Goal: Information Seeking & Learning: Check status

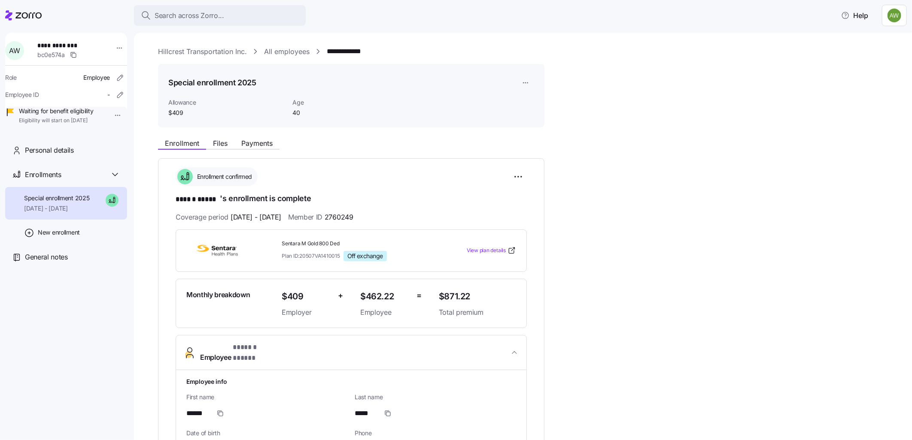
scroll to position [621, 0]
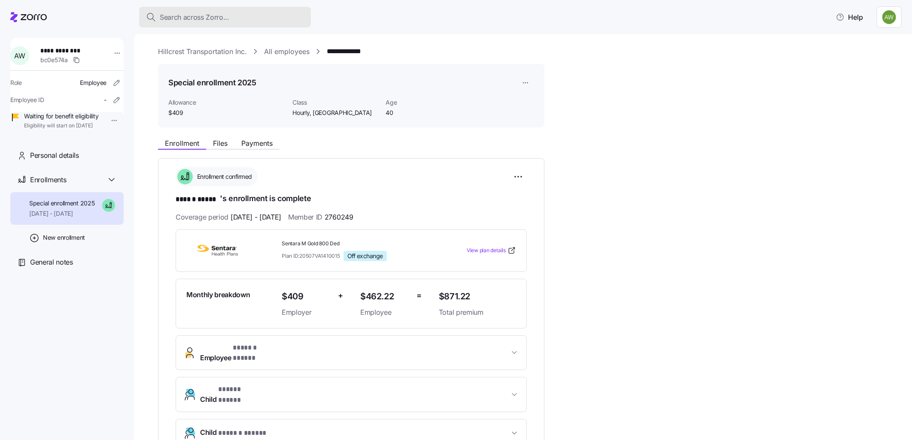
click at [198, 15] on span "Search across Zorro..." at bounding box center [195, 17] width 70 height 11
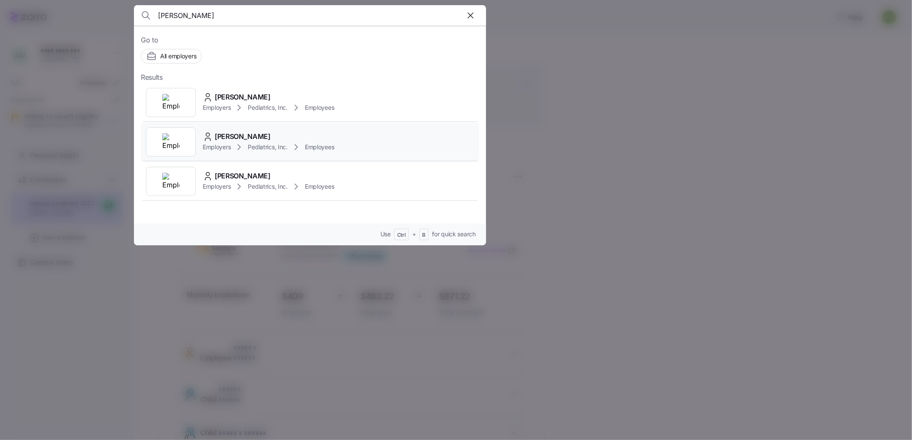
type input "[PERSON_NAME]"
click at [203, 133] on icon at bounding box center [208, 137] width 10 height 10
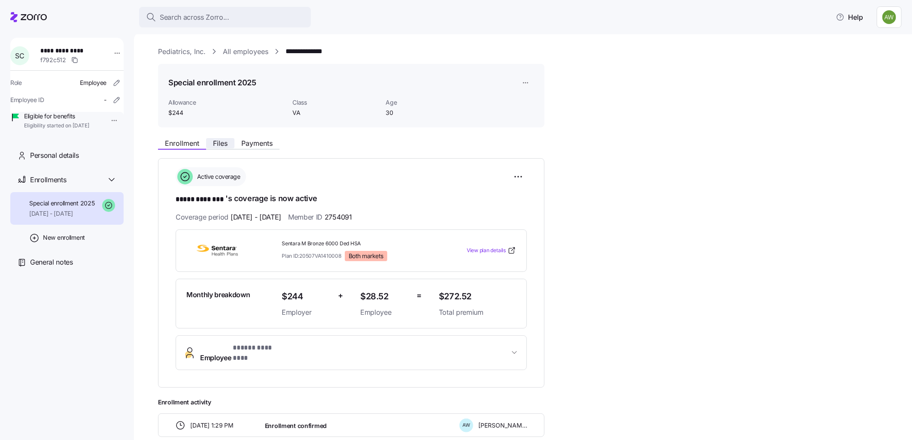
click at [217, 140] on span "Files" at bounding box center [220, 143] width 15 height 7
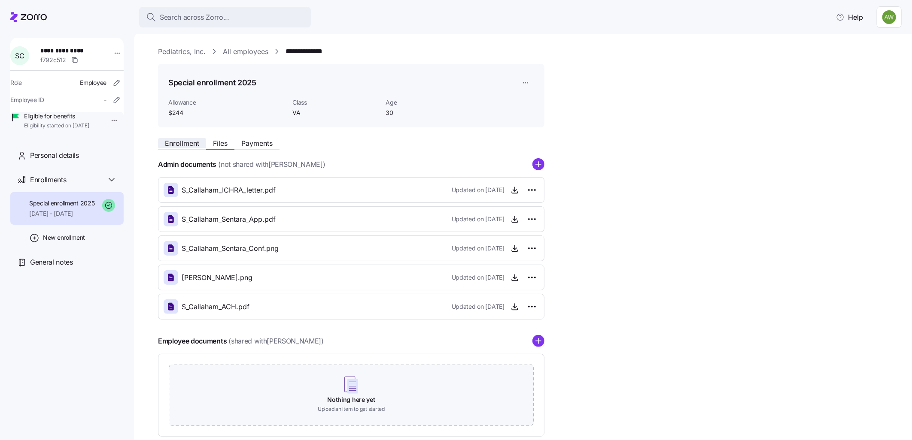
click at [188, 143] on span "Enrollment" at bounding box center [182, 143] width 34 height 7
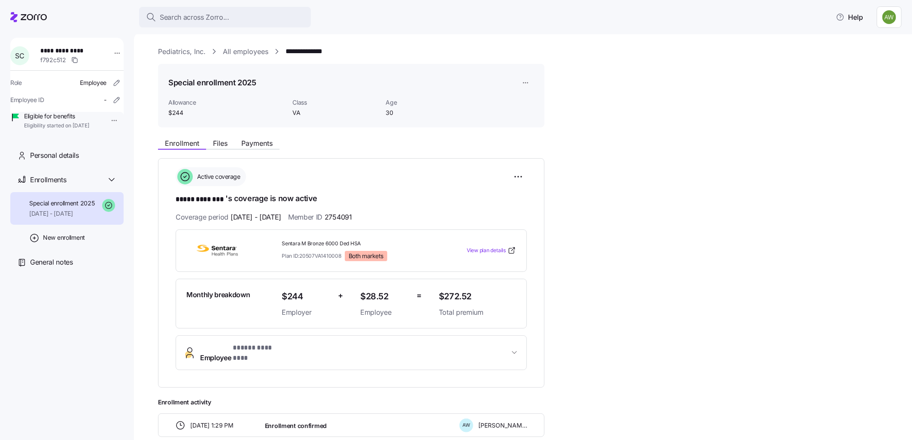
click at [245, 346] on span "* ***** ******** *" at bounding box center [260, 348] width 54 height 11
click at [219, 146] on span "Files" at bounding box center [220, 143] width 15 height 7
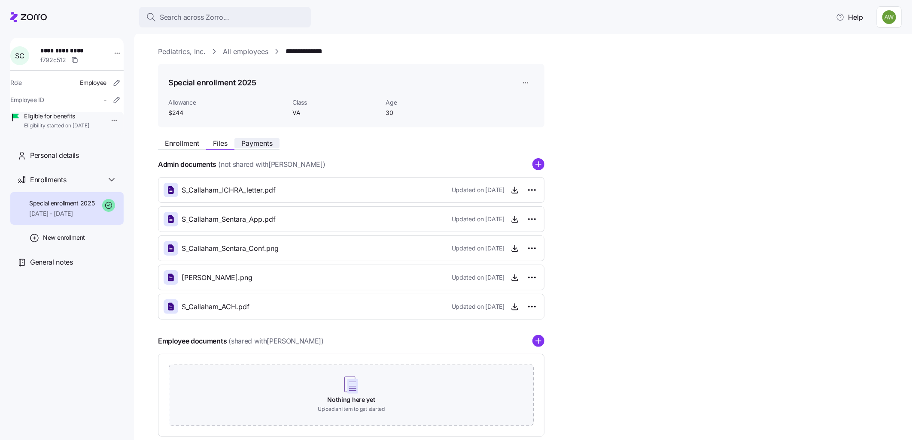
click at [252, 143] on span "Payments" at bounding box center [256, 143] width 31 height 7
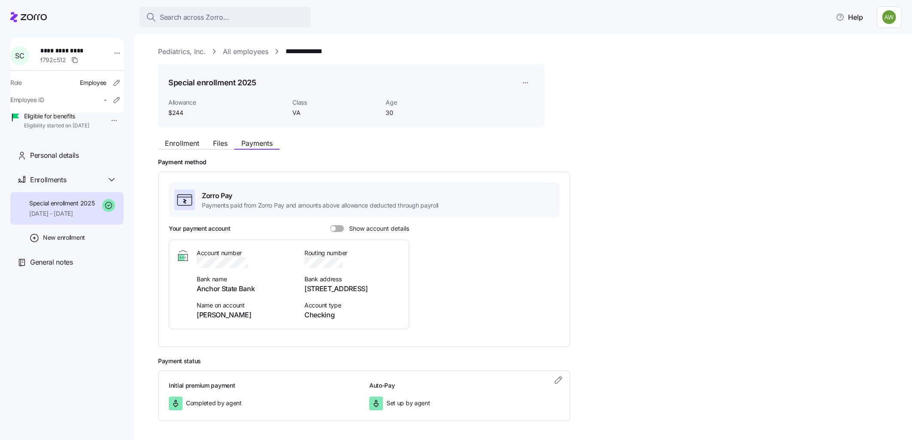
drag, startPoint x: 343, startPoint y: 225, endPoint x: 337, endPoint y: 225, distance: 5.2
click at [342, 225] on label "Show account details" at bounding box center [369, 228] width 79 height 7
click at [330, 225] on input "Show account details" at bounding box center [330, 225] width 0 height 0
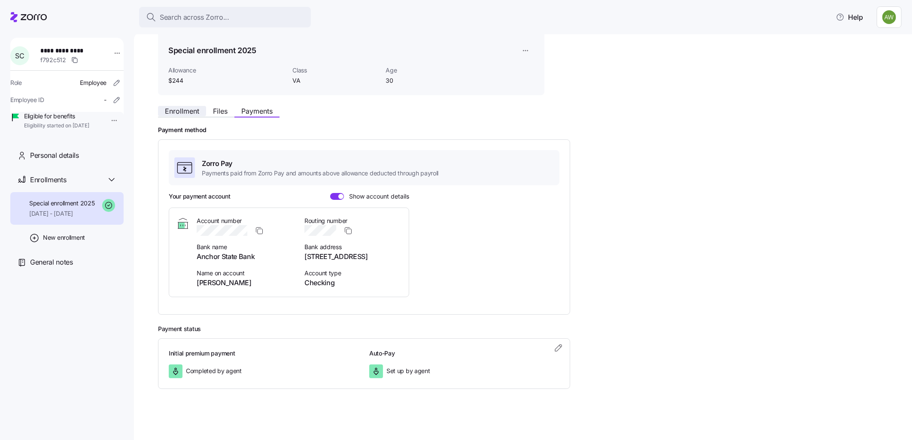
click at [178, 108] on span "Enrollment" at bounding box center [182, 111] width 34 height 7
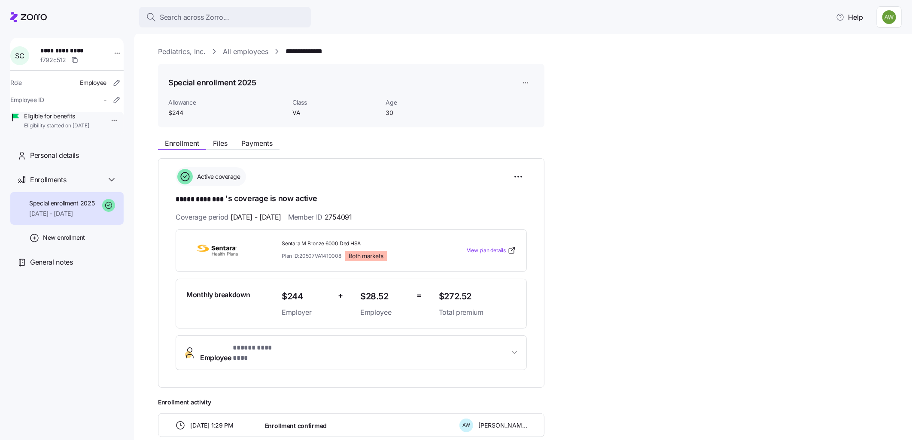
scroll to position [127, 0]
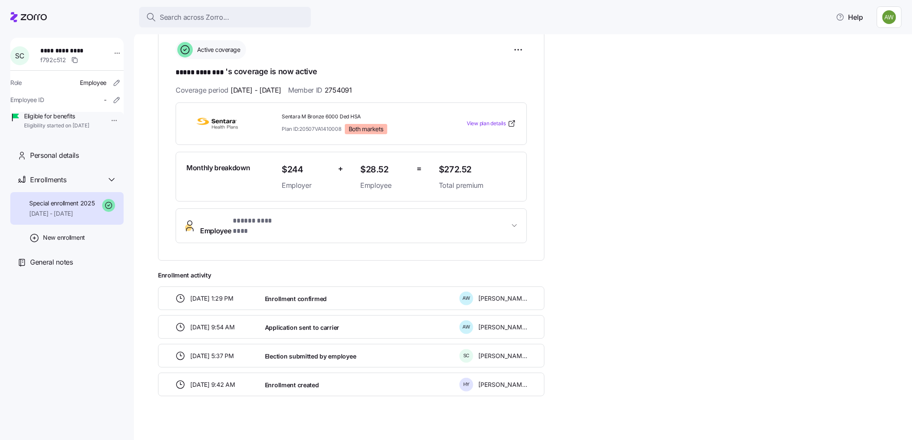
click at [269, 221] on span "* ***** ******** *" at bounding box center [260, 221] width 54 height 11
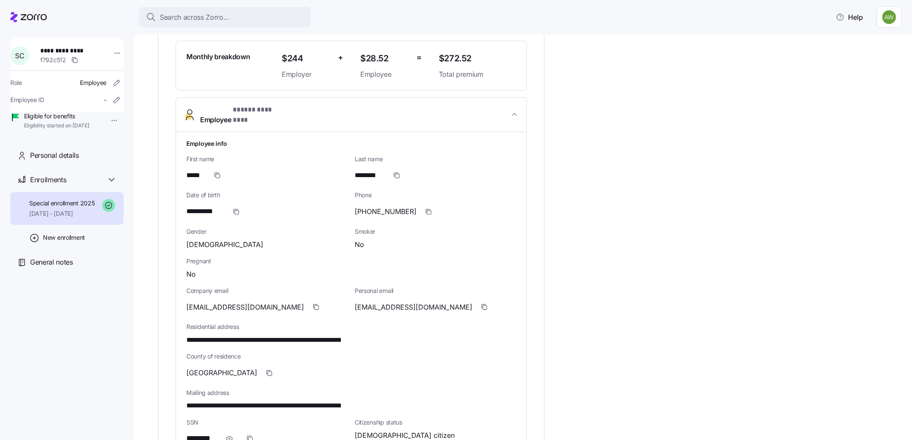
scroll to position [0, 0]
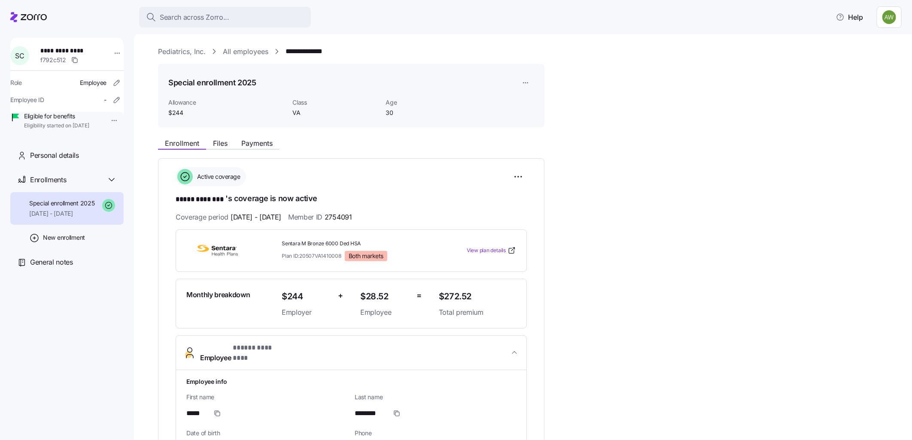
click at [262, 138] on div "Enrollment Files Payments" at bounding box center [351, 141] width 386 height 15
click at [251, 140] on span "Payments" at bounding box center [256, 143] width 31 height 7
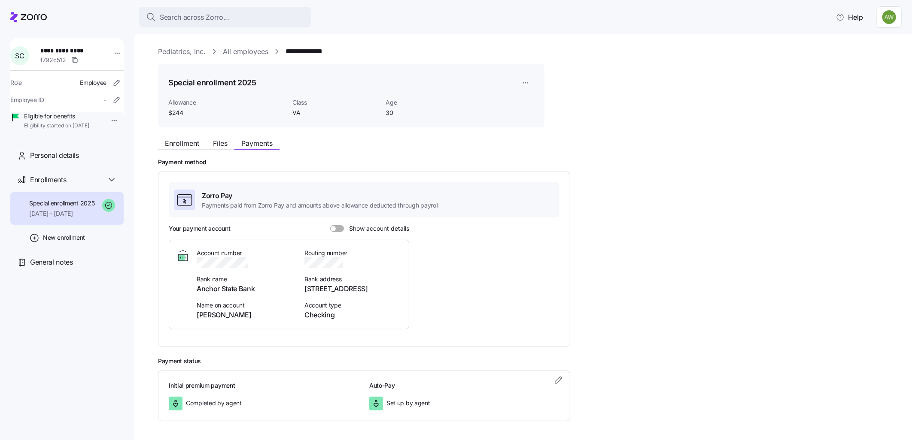
click at [334, 227] on span at bounding box center [333, 228] width 5 height 5
click at [330, 225] on input "Show account details" at bounding box center [330, 225] width 0 height 0
click at [259, 265] on icon "button" at bounding box center [259, 263] width 9 height 9
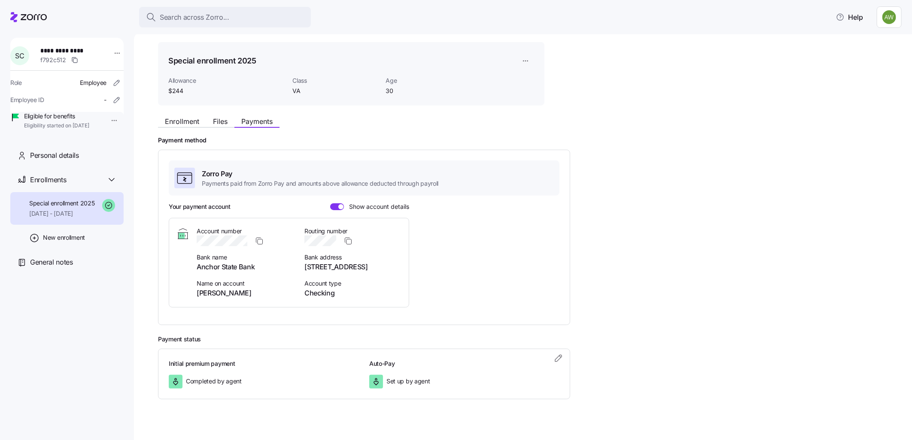
scroll to position [32, 0]
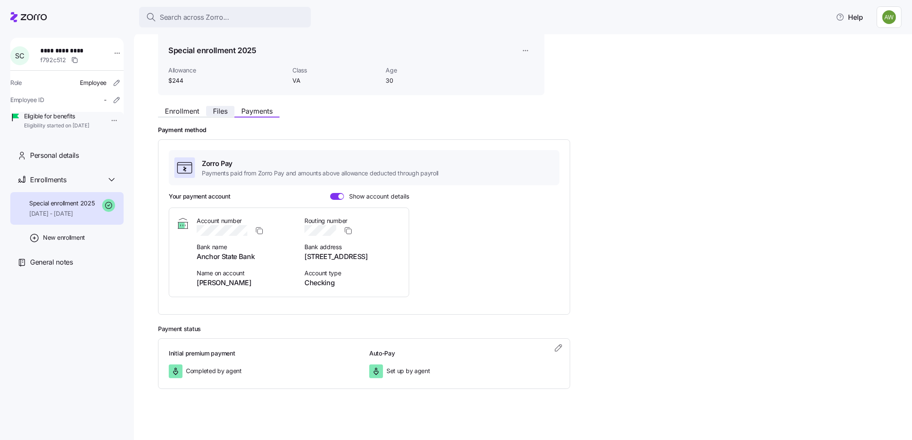
click at [223, 113] on span "Files" at bounding box center [220, 111] width 15 height 7
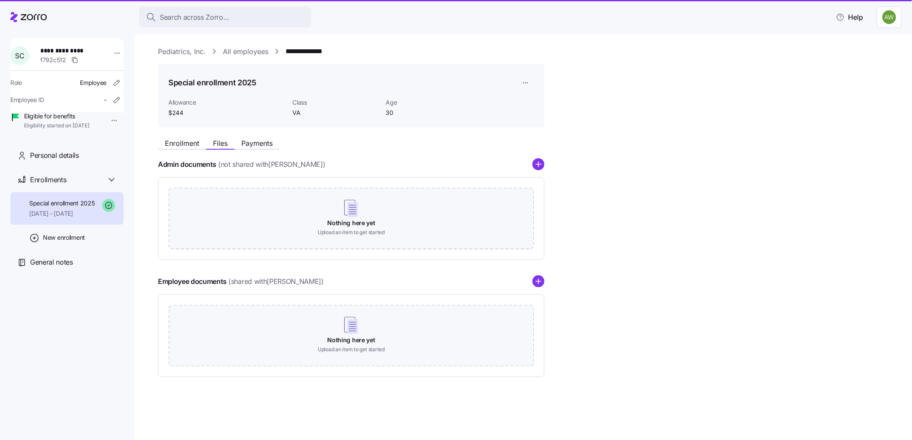
click at [191, 112] on span "$244" at bounding box center [226, 113] width 117 height 9
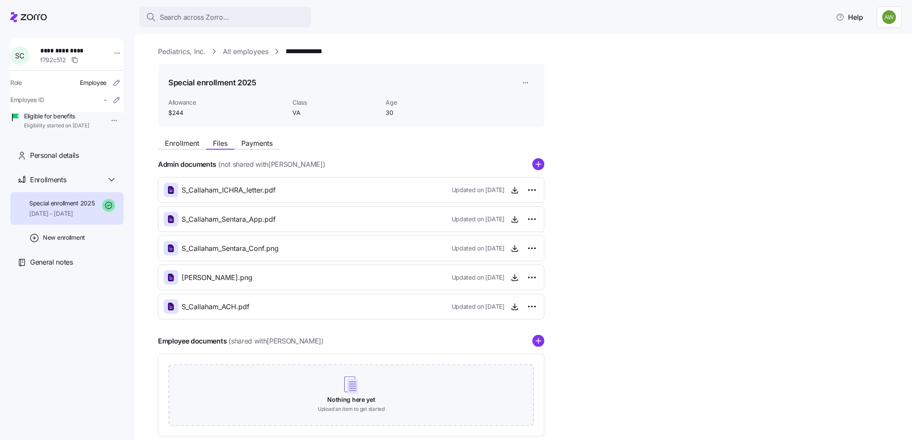
click at [310, 50] on link "**********" at bounding box center [310, 51] width 51 height 11
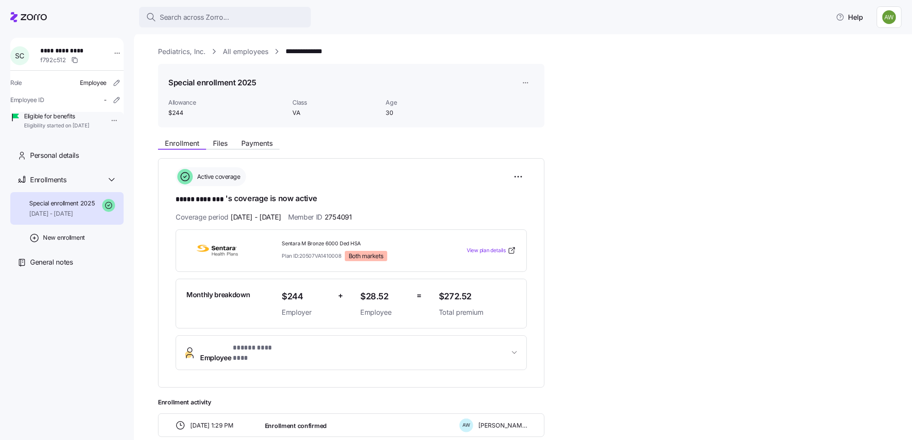
click at [185, 49] on link "Pediatrics, Inc." at bounding box center [182, 51] width 48 height 11
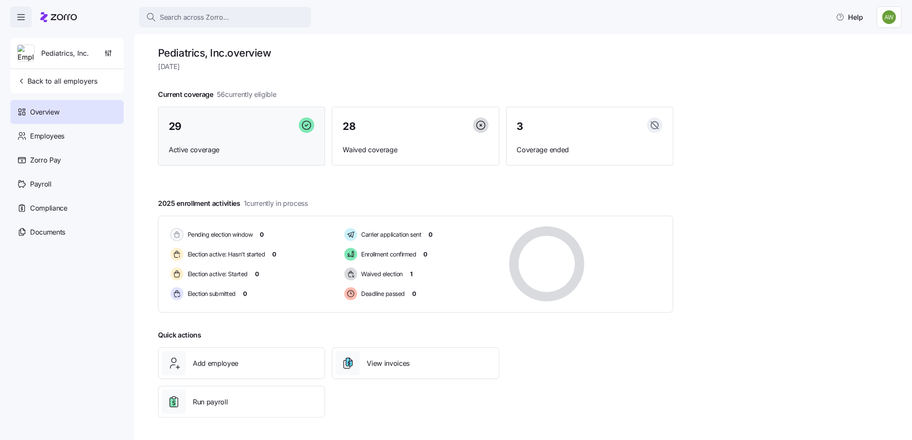
click at [213, 136] on div "29" at bounding box center [242, 127] width 146 height 18
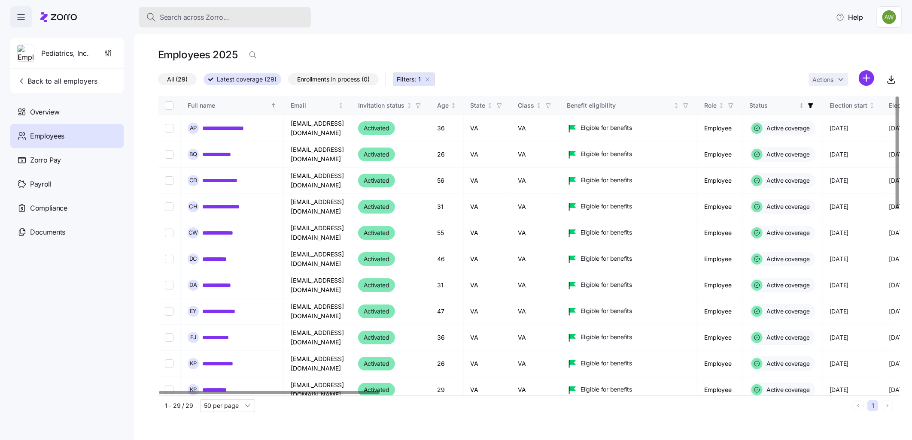
click at [185, 12] on span "Search across Zorro..." at bounding box center [195, 17] width 70 height 11
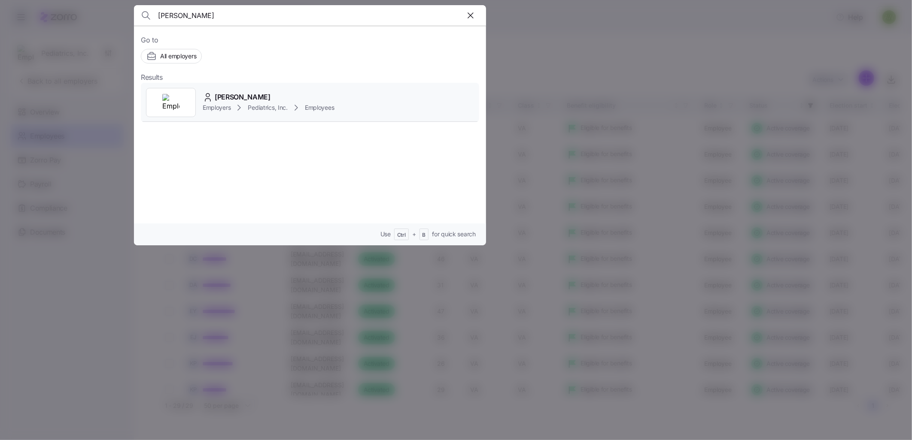
type input "[PERSON_NAME]"
click at [238, 100] on span "[PERSON_NAME]" at bounding box center [243, 97] width 56 height 11
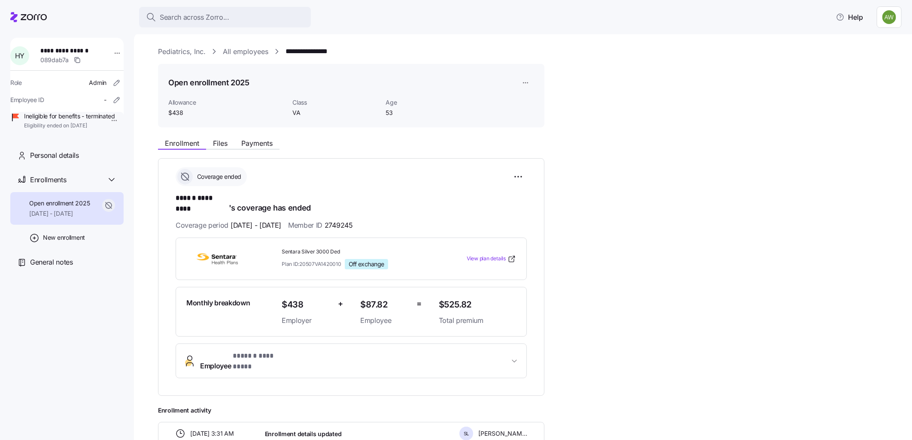
click at [240, 49] on link "All employees" at bounding box center [246, 51] width 46 height 11
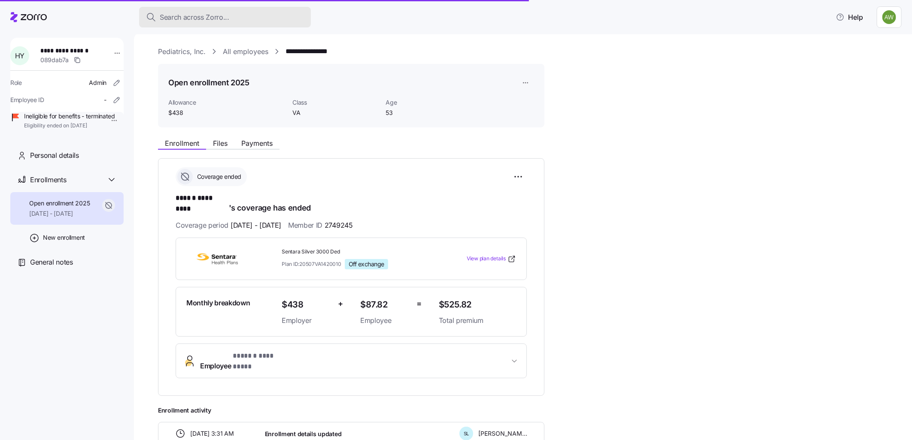
click at [195, 16] on span "Search across Zorro..." at bounding box center [195, 17] width 70 height 11
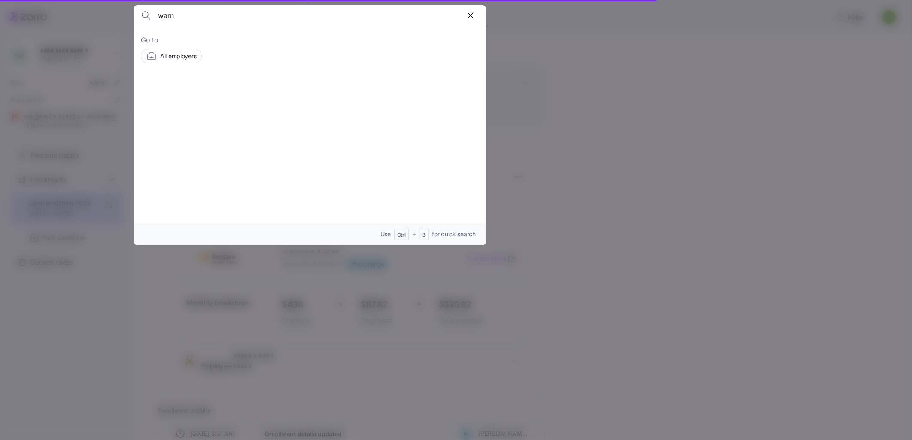
type input "[PERSON_NAME]"
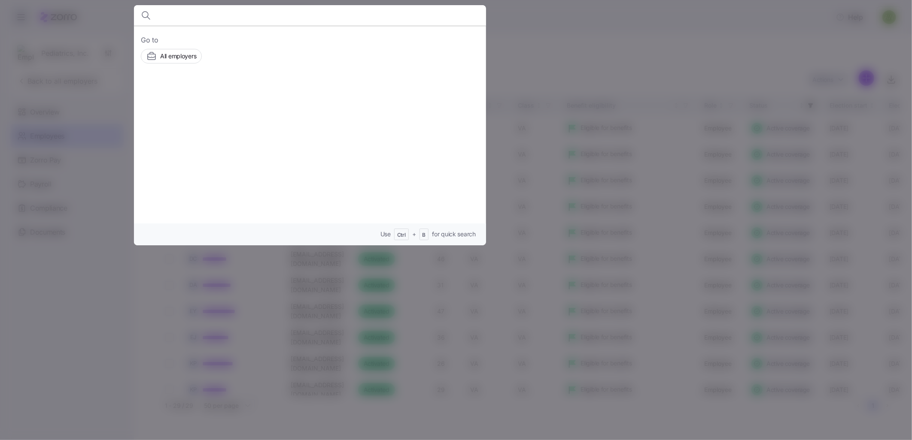
click at [206, 6] on input at bounding box center [268, 15] width 220 height 21
click at [143, 18] on icon at bounding box center [146, 15] width 10 height 10
click at [186, 18] on input at bounding box center [268, 15] width 220 height 21
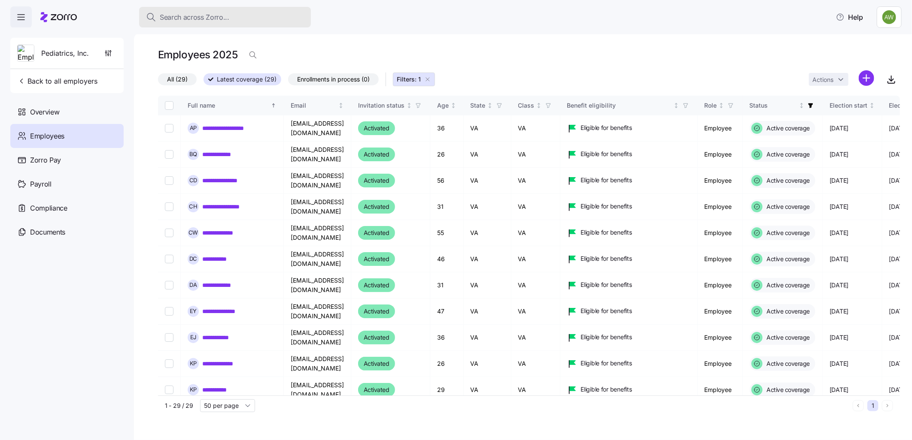
click at [196, 17] on span "Search across Zorro..." at bounding box center [195, 17] width 70 height 11
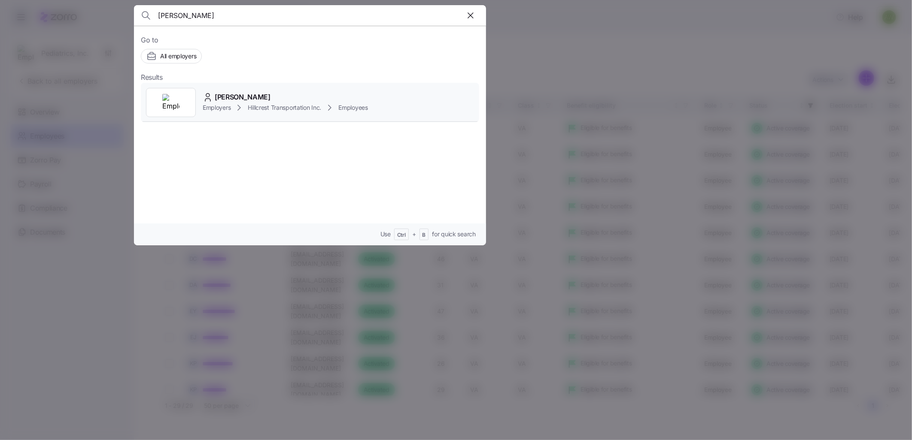
type input "[PERSON_NAME]"
click at [215, 105] on span "Employers" at bounding box center [217, 107] width 28 height 9
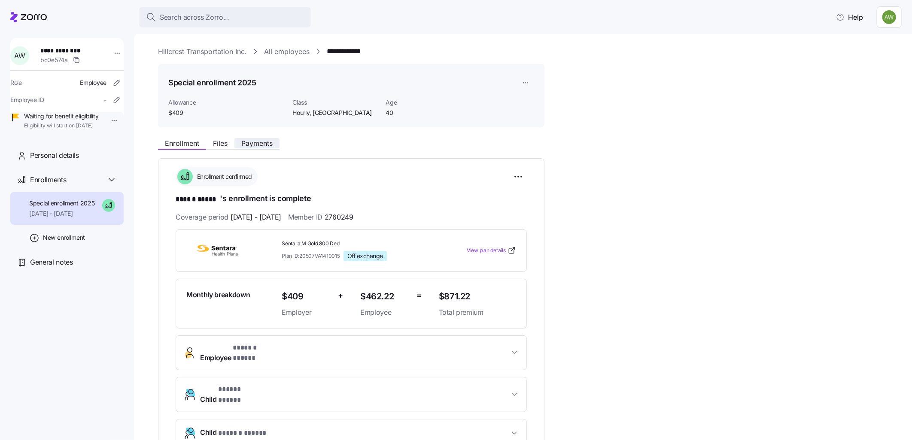
click at [256, 139] on button "Payments" at bounding box center [256, 143] width 45 height 10
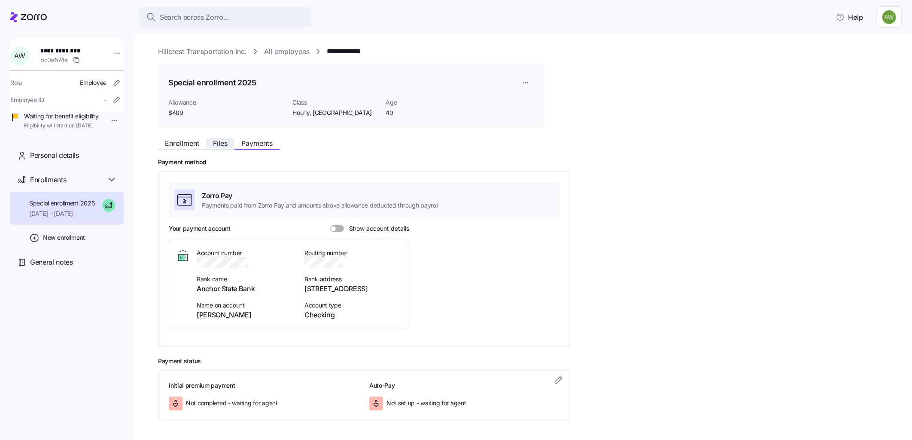
click at [221, 148] on button "Files" at bounding box center [220, 143] width 28 height 10
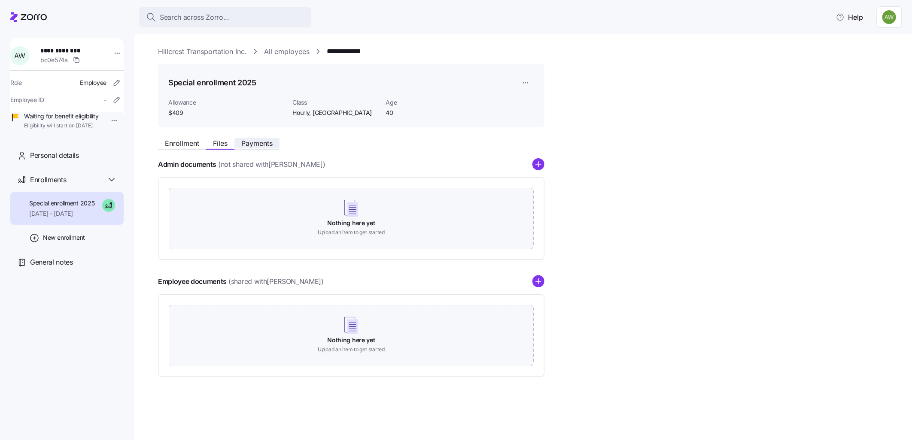
click at [252, 146] on span "Payments" at bounding box center [256, 143] width 31 height 7
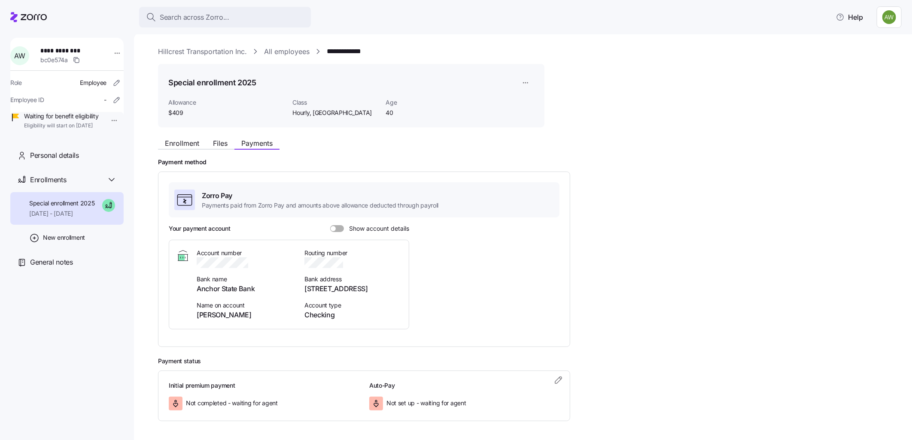
drag, startPoint x: 339, startPoint y: 227, endPoint x: 346, endPoint y: 229, distance: 6.8
click at [338, 227] on span at bounding box center [340, 228] width 9 height 7
click at [330, 225] on input "Show account details" at bounding box center [330, 225] width 0 height 0
click at [176, 148] on button "Enrollment" at bounding box center [182, 143] width 48 height 10
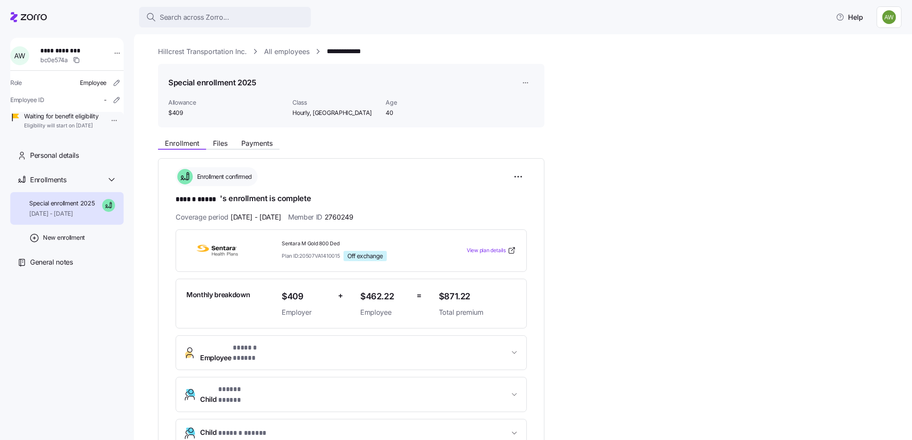
click at [272, 350] on span "* ****** ***** *" at bounding box center [257, 348] width 48 height 11
click at [251, 136] on div "Enrollment Files Payments" at bounding box center [351, 141] width 386 height 15
click at [247, 143] on span "Payments" at bounding box center [256, 143] width 31 height 7
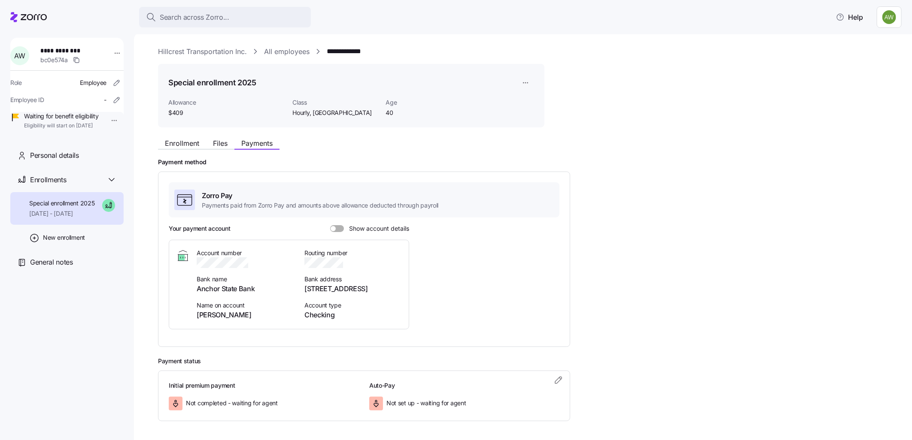
click at [337, 225] on span at bounding box center [340, 228] width 9 height 7
click at [330, 225] on input "Show account details" at bounding box center [330, 225] width 0 height 0
